Goal: Information Seeking & Learning: Learn about a topic

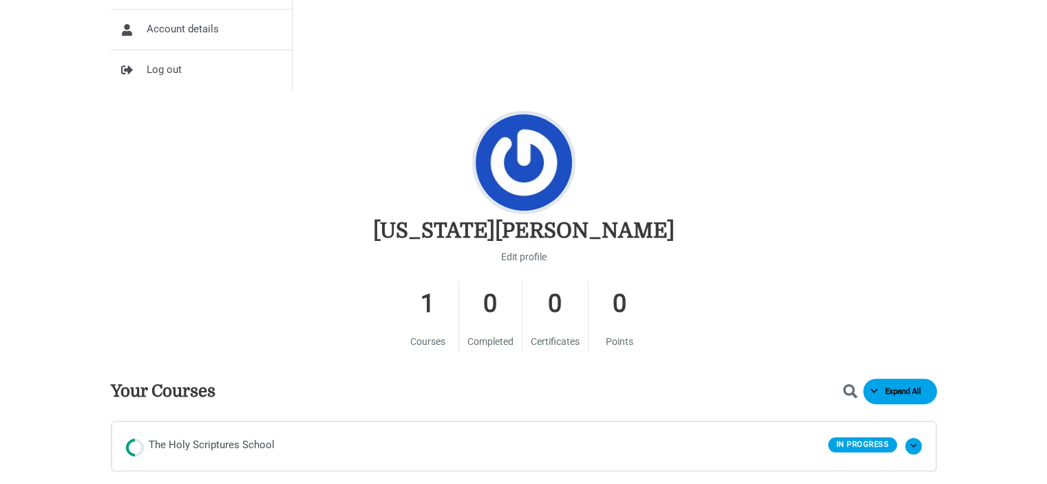
scroll to position [482, 0]
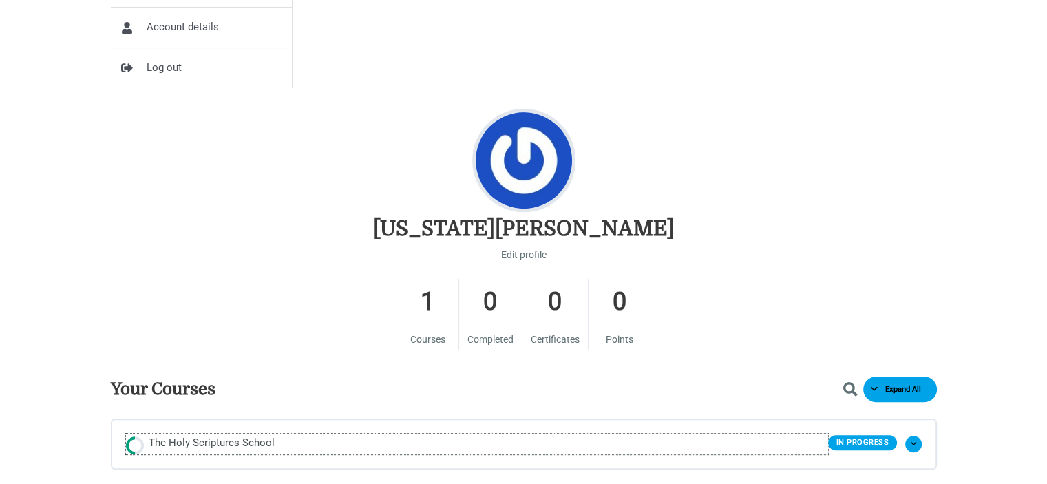
drag, startPoint x: 198, startPoint y: 445, endPoint x: 306, endPoint y: 473, distance: 111.5
click at [198, 445] on span "The Holy Scriptures School" at bounding box center [212, 443] width 126 height 21
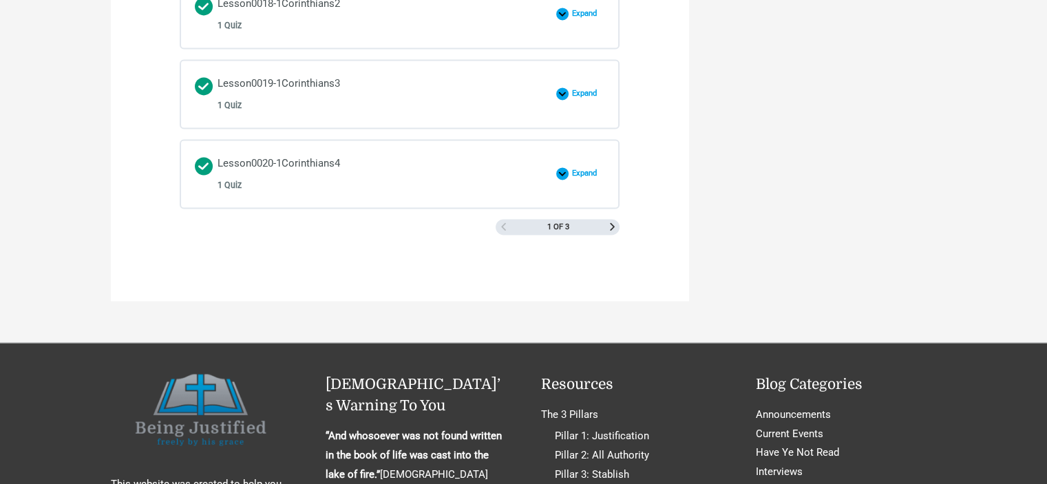
scroll to position [2133, 0]
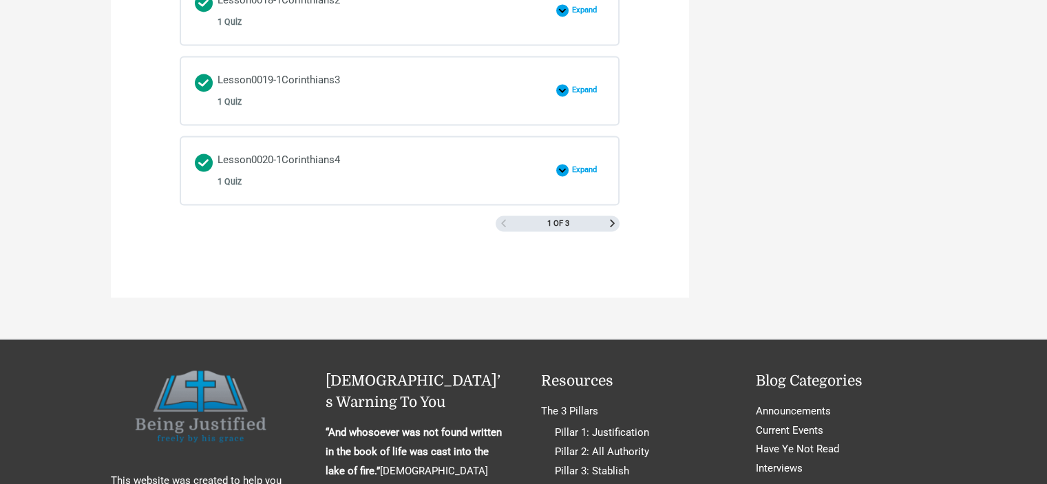
click at [611, 217] on div "1 of 3" at bounding box center [557, 223] width 124 height 17
click at [610, 219] on span "Next Page" at bounding box center [612, 223] width 8 height 8
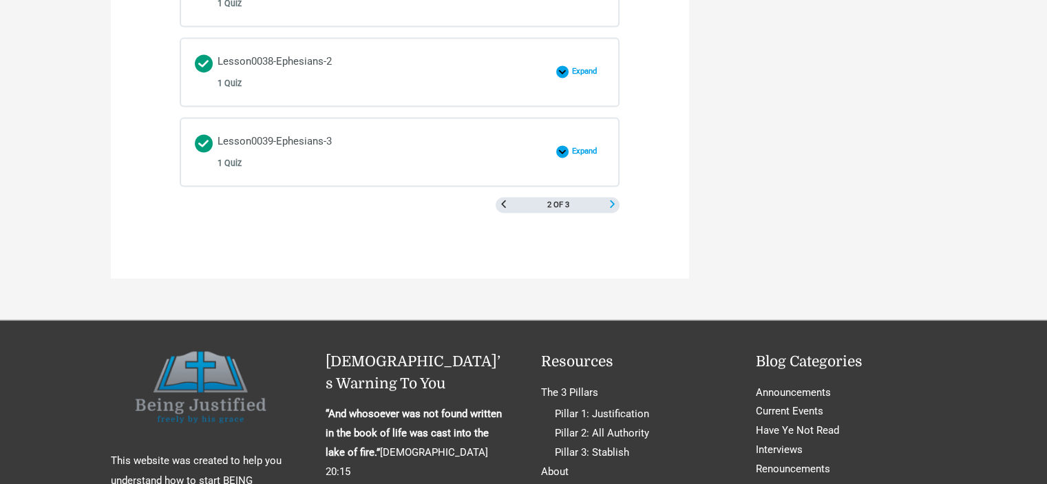
click at [613, 200] on span "Next Page" at bounding box center [612, 204] width 8 height 8
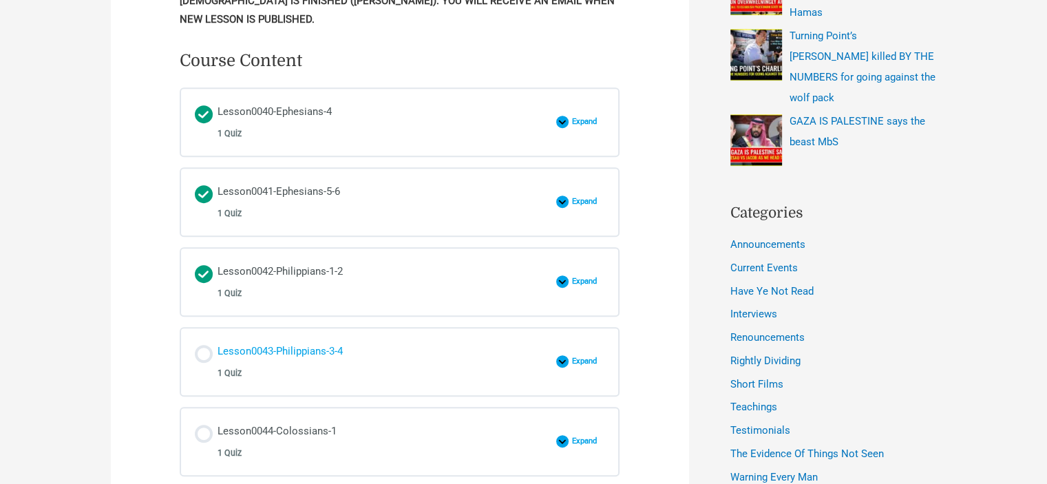
scroll to position [674, 0]
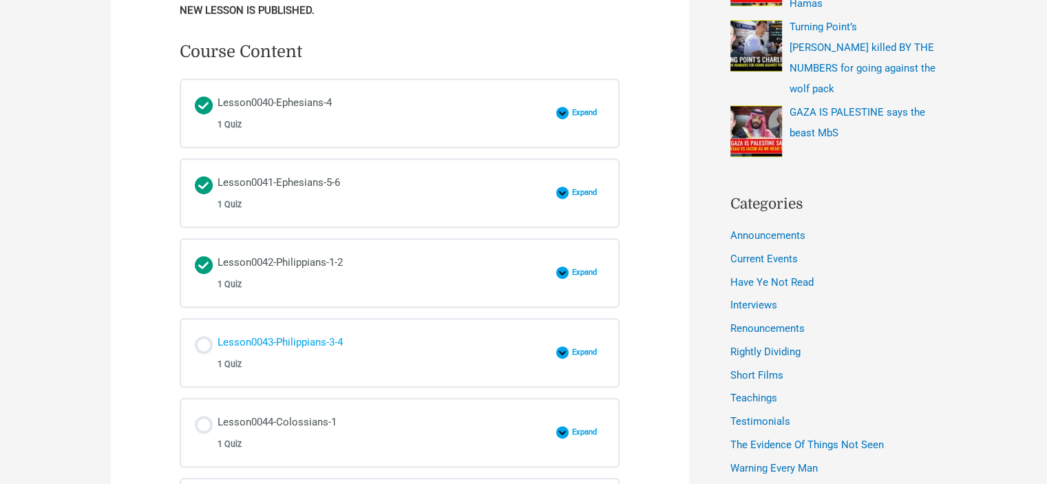
click at [310, 343] on div "Lesson0043-Philippians-3-4 1 Quiz" at bounding box center [279, 352] width 125 height 39
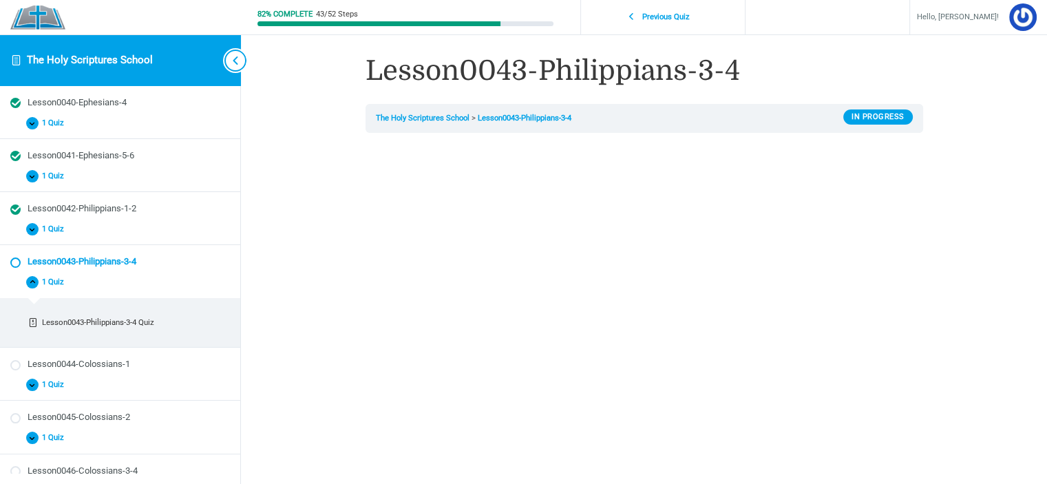
click at [244, 58] on span "Toggle sidebar navigation" at bounding box center [235, 61] width 22 height 22
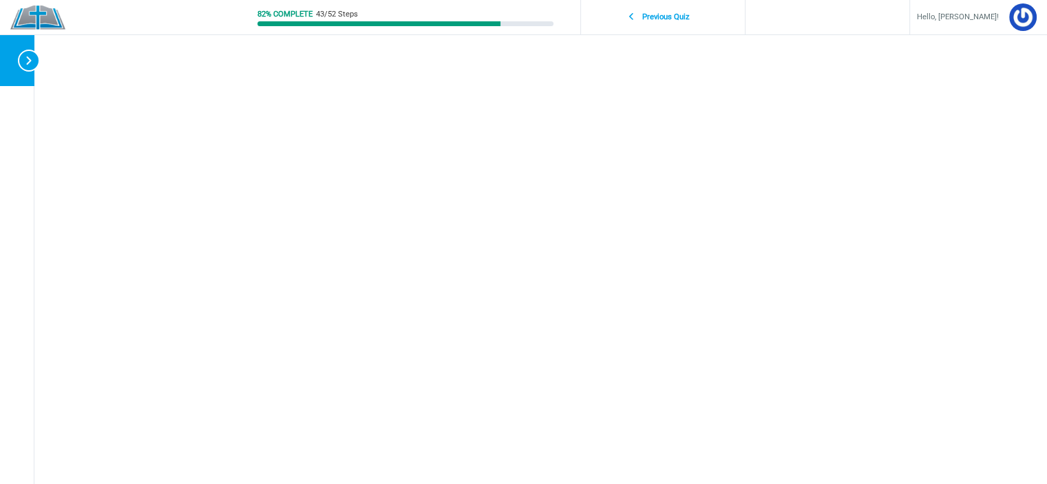
scroll to position [138, 0]
